Goal: Task Accomplishment & Management: Manage account settings

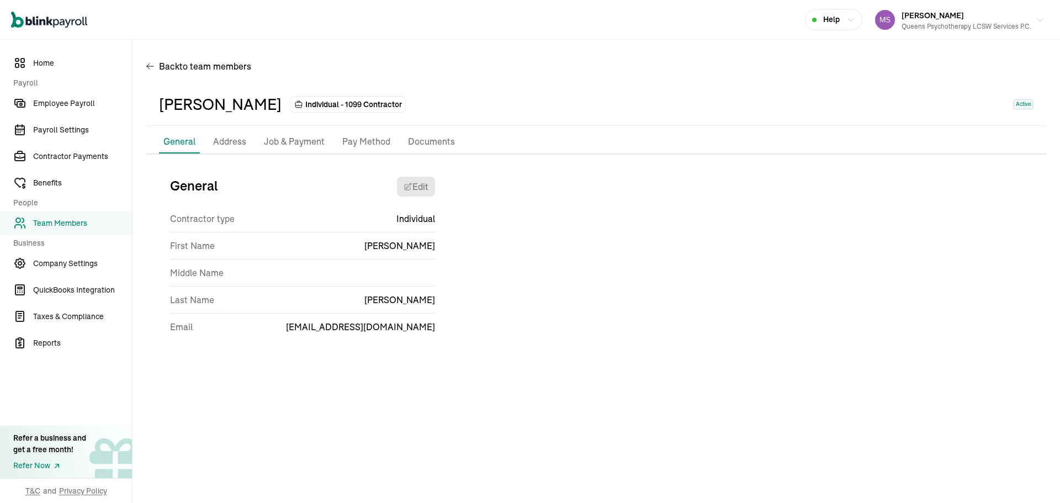
click at [609, 331] on div "General Edit Contractor type Individual First Name [PERSON_NAME] Middle Name La…" at bounding box center [596, 259] width 901 height 183
click at [554, 89] on div "[PERSON_NAME] Individual - 1099 Contractor Active" at bounding box center [596, 105] width 901 height 42
click at [98, 220] on span "Team Members" at bounding box center [82, 223] width 99 height 12
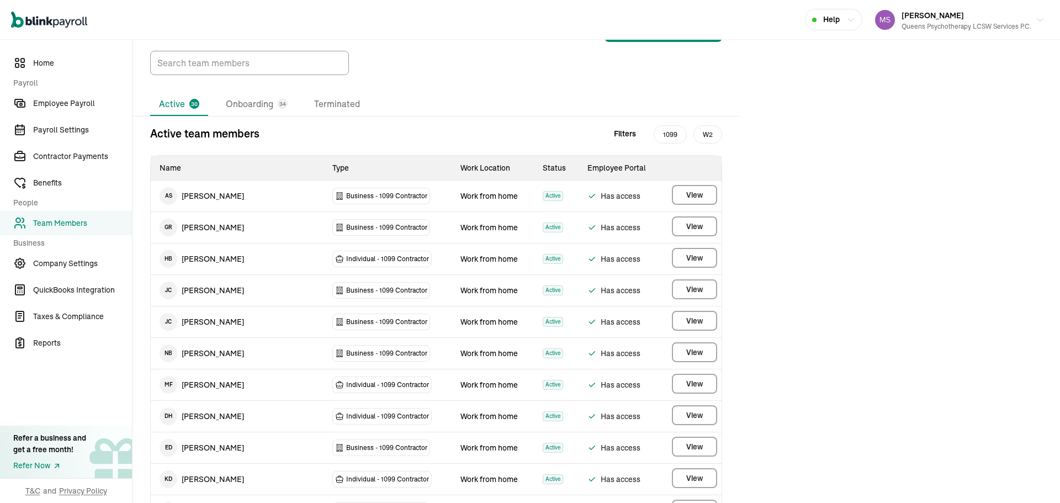
scroll to position [33, 0]
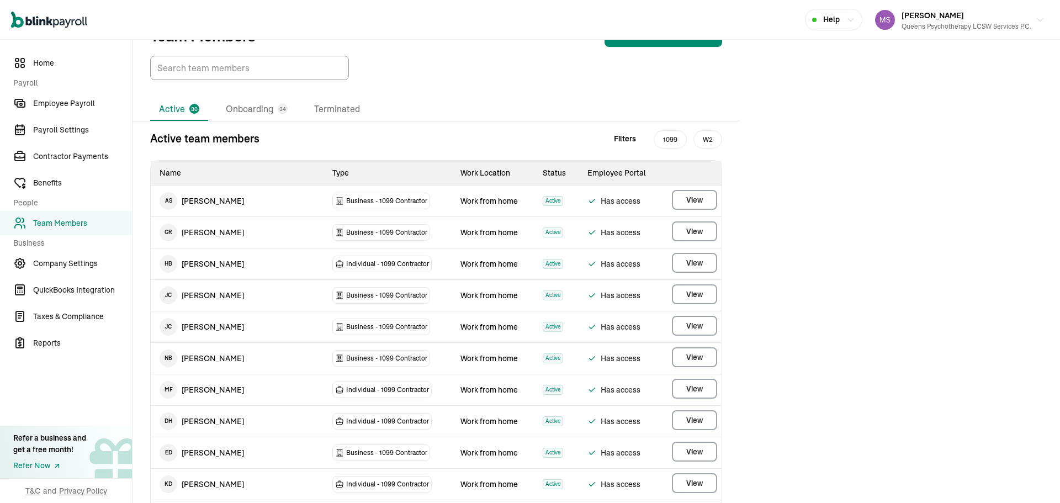
click at [226, 118] on li "Onboarding 34" at bounding box center [256, 109] width 79 height 23
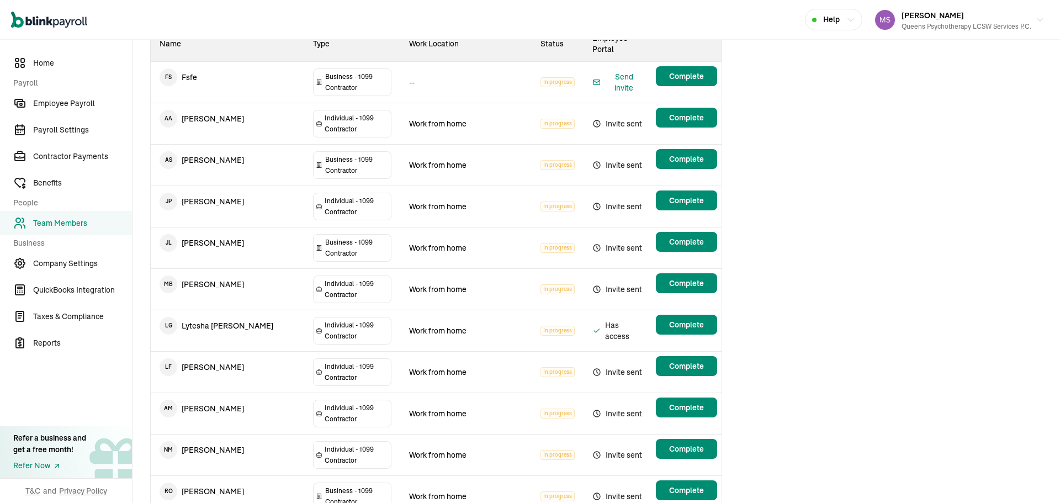
scroll to position [158, 0]
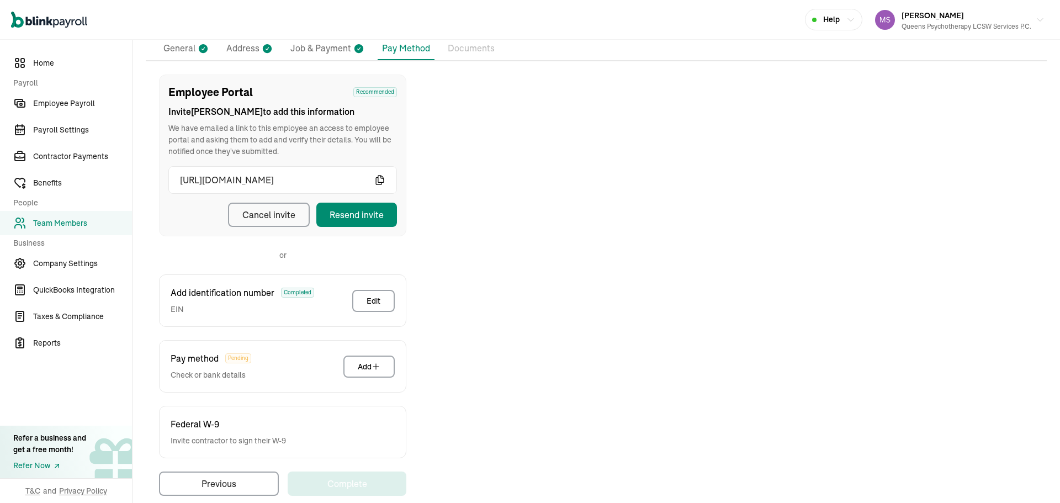
scroll to position [110, 0]
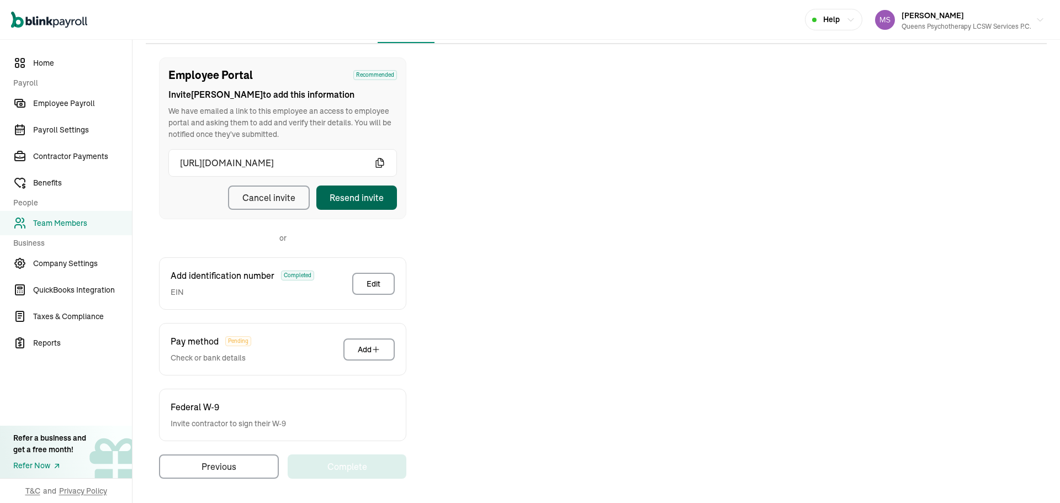
click at [381, 201] on div "Resend invite" at bounding box center [357, 197] width 54 height 13
click at [782, 227] on div "Employee Portal Recommended Invite [PERSON_NAME] to add this information We hav…" at bounding box center [596, 267] width 901 height 421
click at [92, 219] on span "Team Members" at bounding box center [82, 223] width 99 height 12
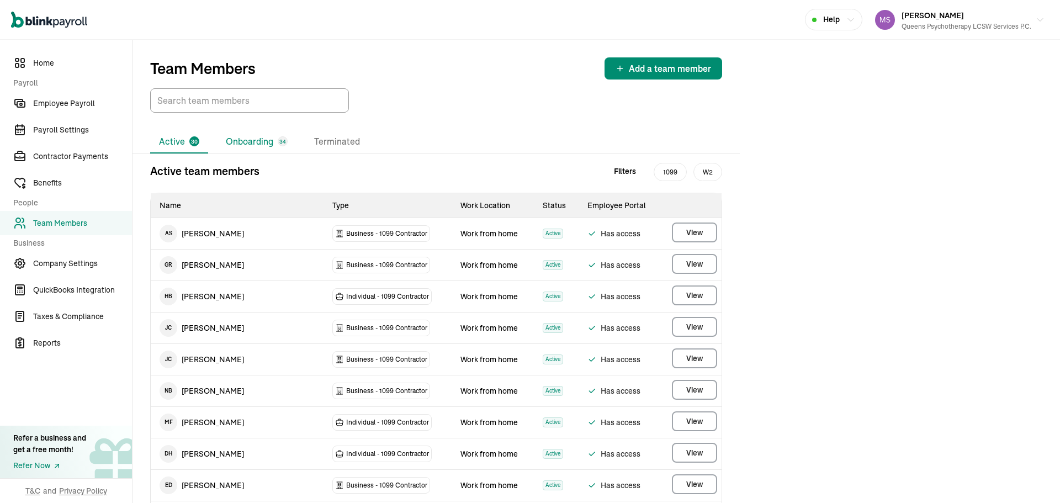
click at [270, 134] on li "Onboarding 34" at bounding box center [256, 141] width 79 height 23
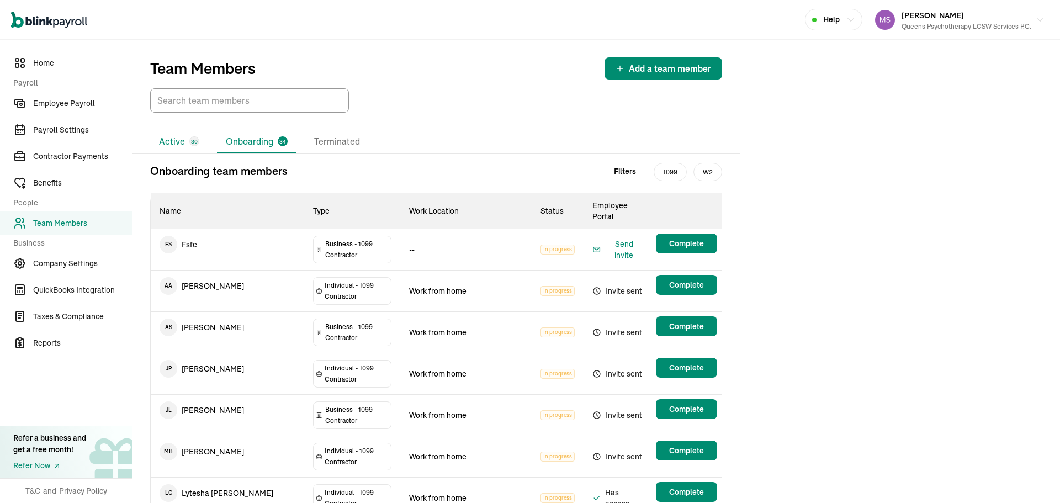
click at [173, 136] on li "Active 30" at bounding box center [179, 141] width 58 height 23
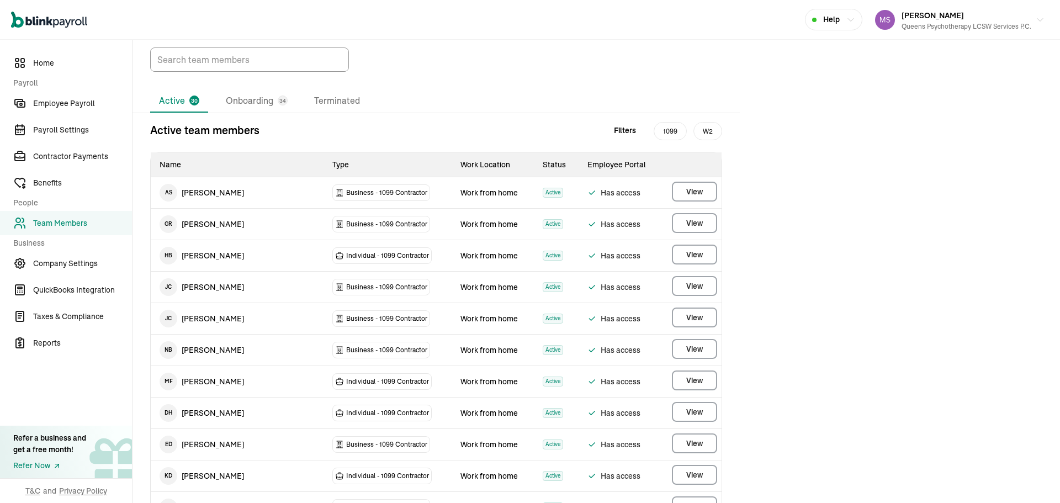
scroll to position [110, 0]
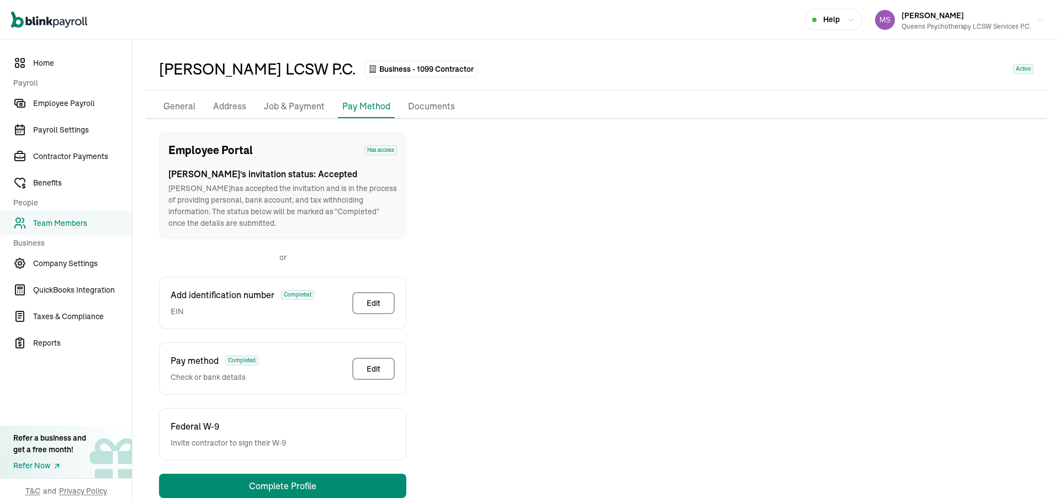
scroll to position [55, 0]
